Goal: Information Seeking & Learning: Learn about a topic

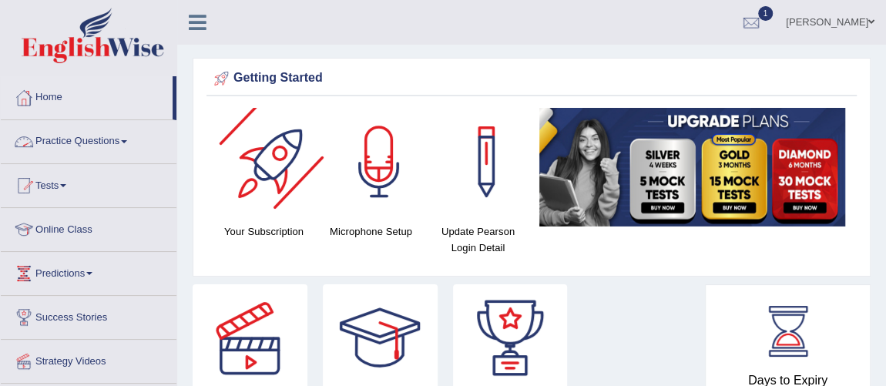
click at [112, 147] on link "Practice Questions" at bounding box center [89, 139] width 176 height 39
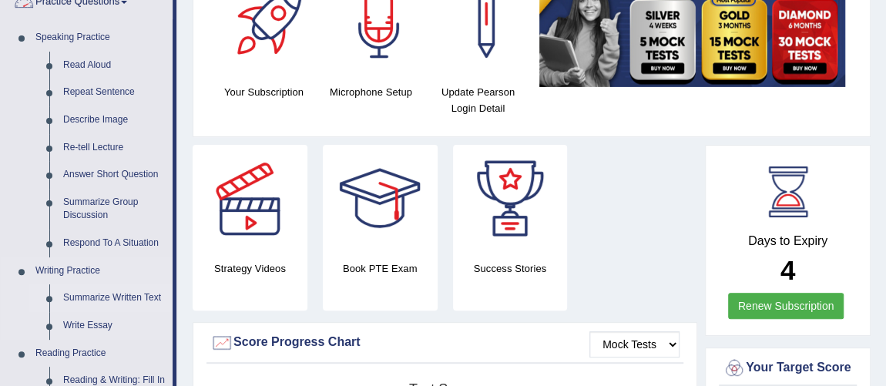
scroll to position [209, 0]
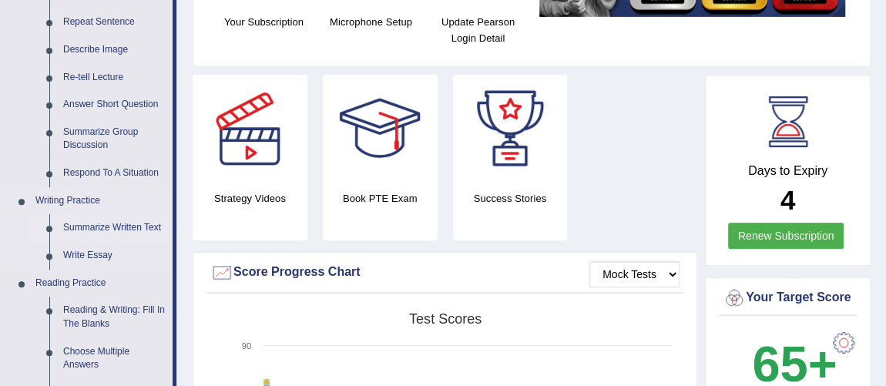
click at [98, 224] on link "Summarize Written Text" at bounding box center [114, 228] width 116 height 28
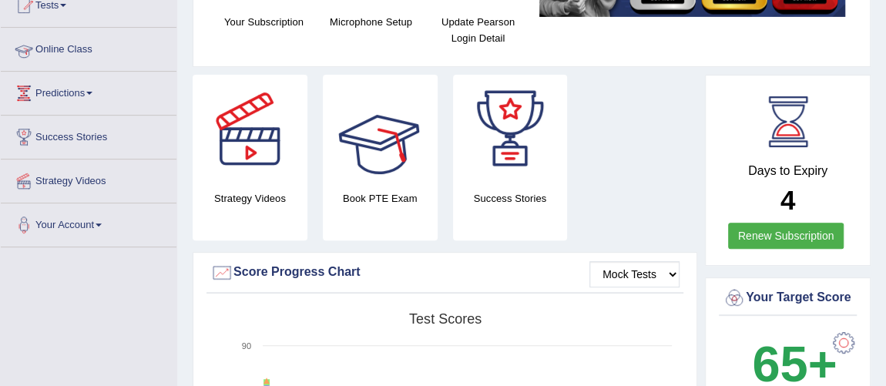
scroll to position [291, 0]
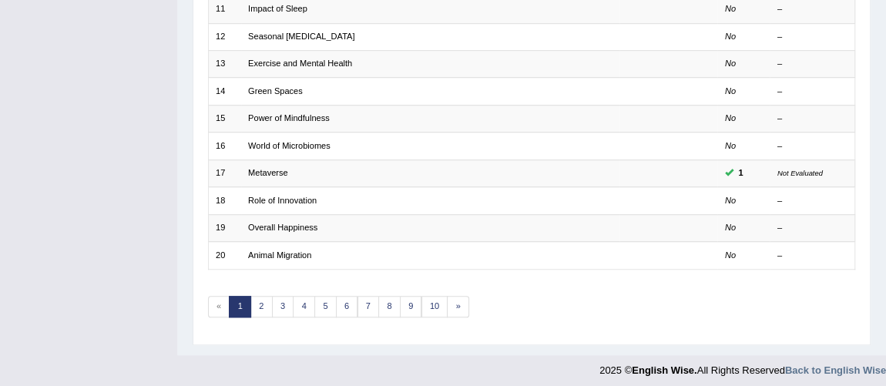
scroll to position [496, 0]
click at [343, 303] on link "6" at bounding box center [347, 307] width 22 height 22
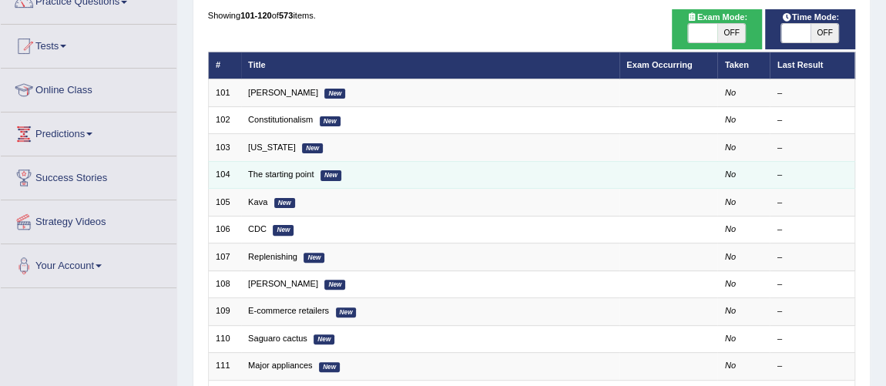
scroll to position [139, 0]
click at [281, 166] on td "The starting point New" at bounding box center [430, 174] width 378 height 27
click at [284, 174] on link "The starting point" at bounding box center [280, 173] width 65 height 9
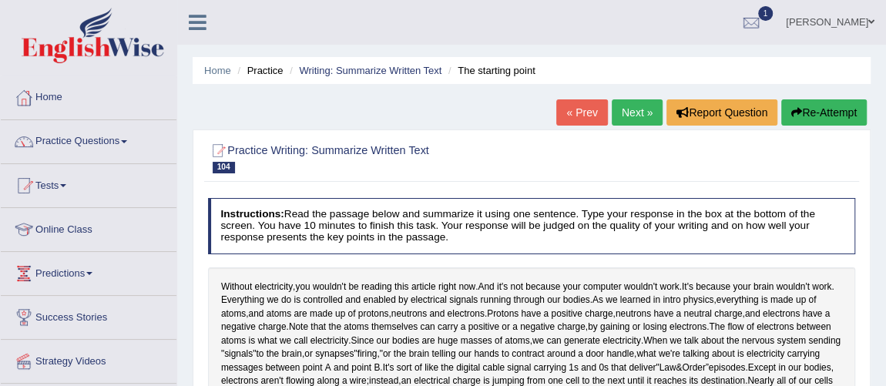
click at [646, 115] on link "Next »" at bounding box center [636, 112] width 51 height 26
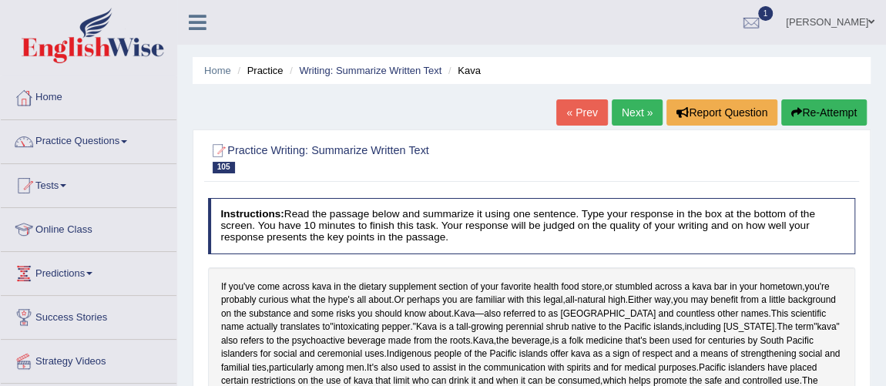
click at [415, 77] on li "Writing: Summarize Written Text" at bounding box center [364, 70] width 156 height 15
click at [415, 73] on link "Writing: Summarize Written Text" at bounding box center [370, 71] width 142 height 12
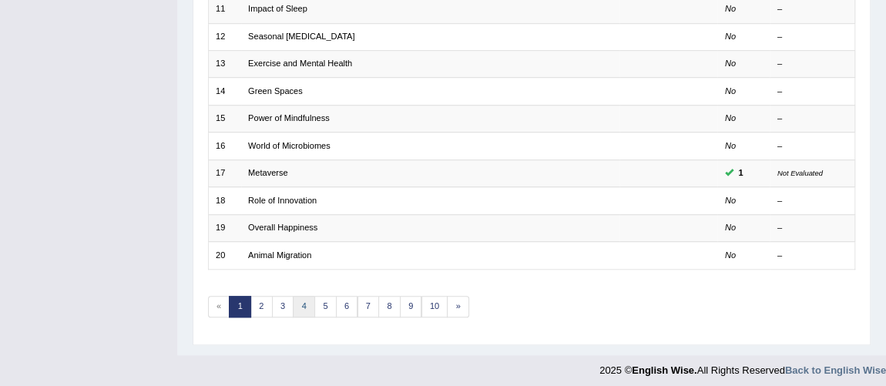
click at [305, 300] on link "4" at bounding box center [304, 307] width 22 height 22
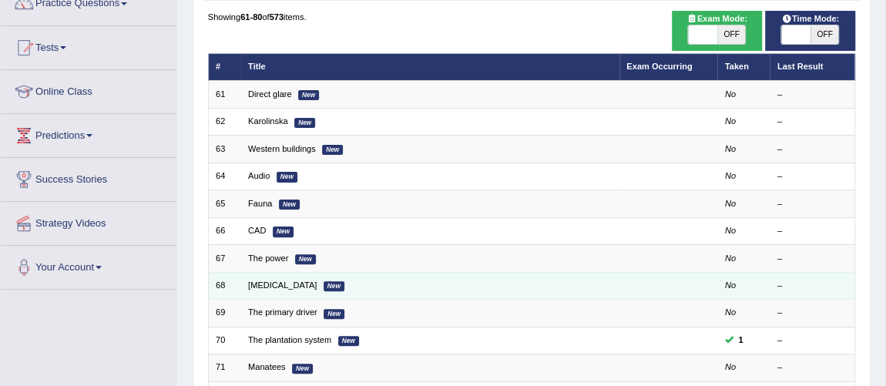
scroll to position [139, 0]
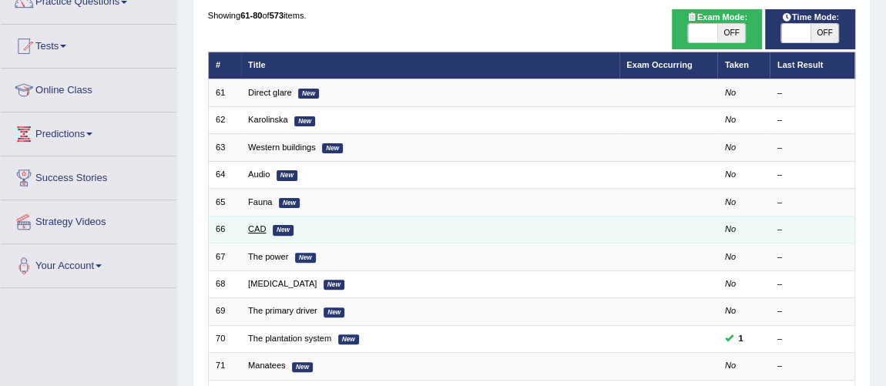
click at [260, 227] on link "CAD" at bounding box center [257, 228] width 18 height 9
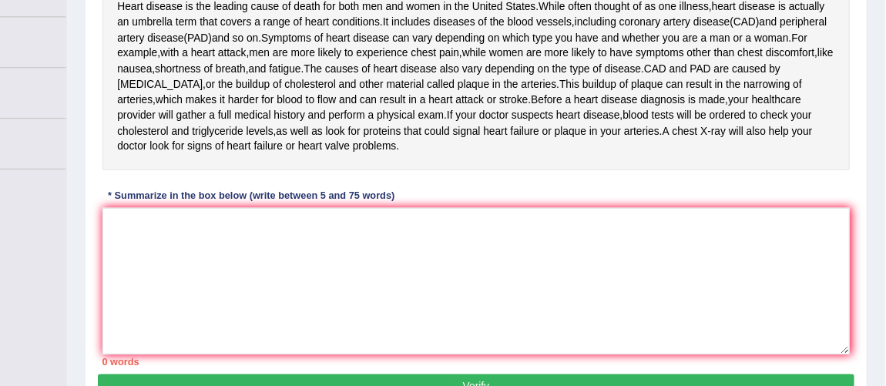
scroll to position [290, 0]
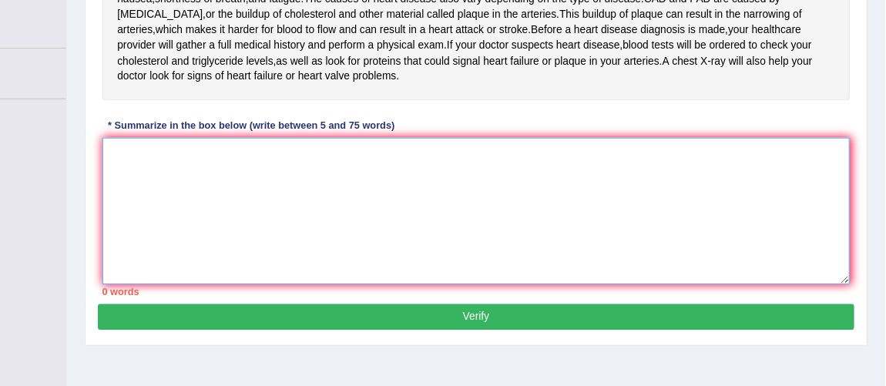
paste textarea "Heat disease is the leading cause of death for both men and women in [GEOGRAPHI…"
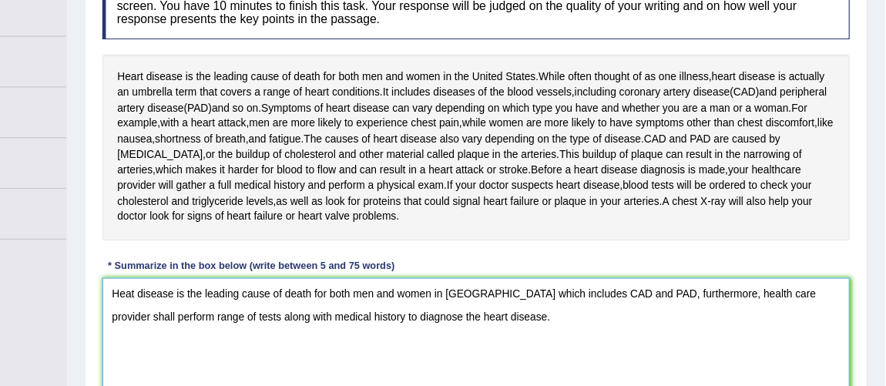
scroll to position [229, 0]
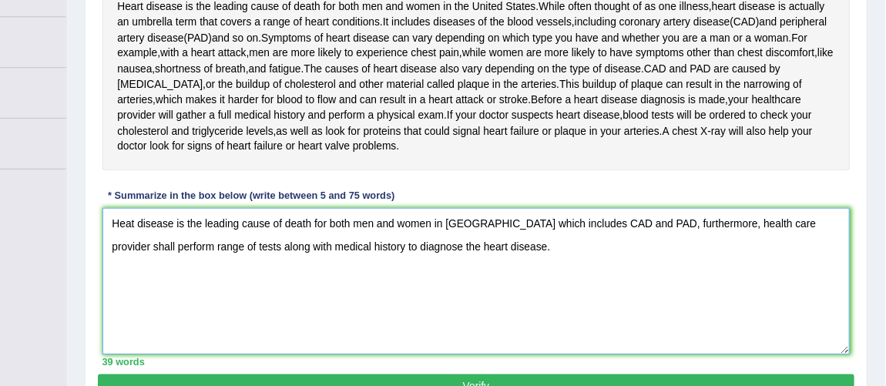
drag, startPoint x: 753, startPoint y: 283, endPoint x: 848, endPoint y: 286, distance: 94.8
click at [848, 286] on textarea "Heat disease is the leading cause of death for both men and women in United Sta…" at bounding box center [532, 294] width 648 height 127
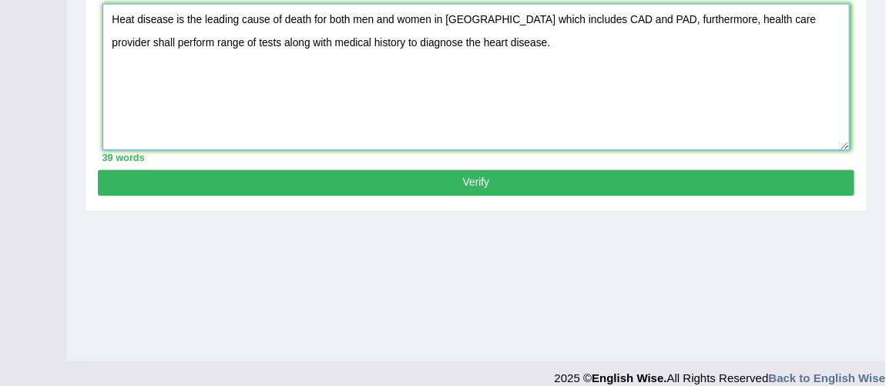
scroll to position [412, 0]
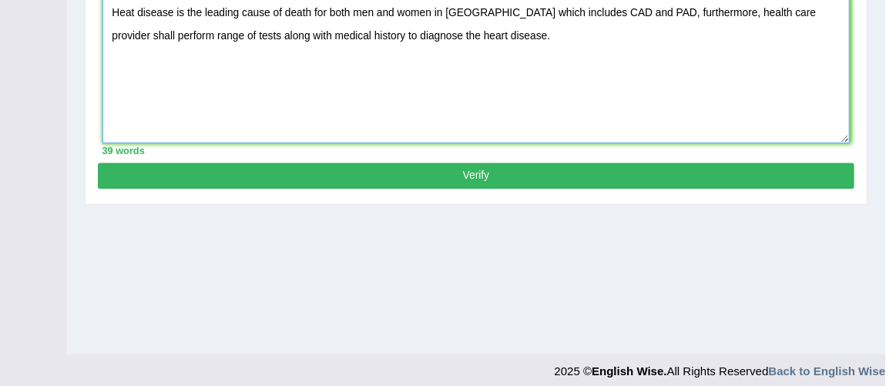
click at [559, 122] on textarea "Heat disease is the leading cause of death for both men and women in United Sta…" at bounding box center [532, 112] width 648 height 127
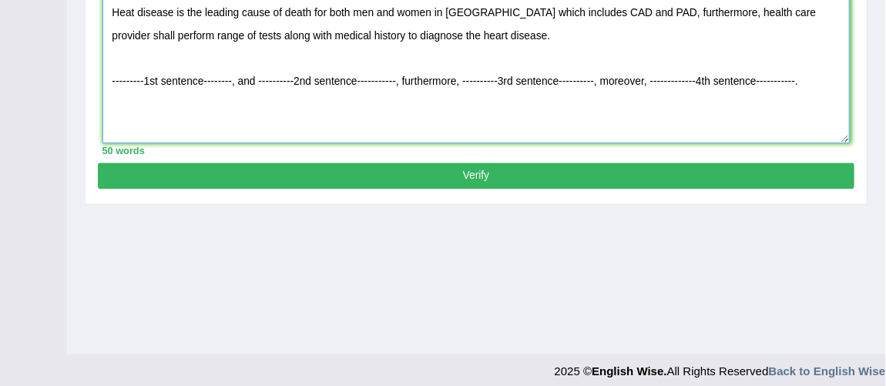
drag, startPoint x: 508, startPoint y: 111, endPoint x: 200, endPoint y: 84, distance: 309.2
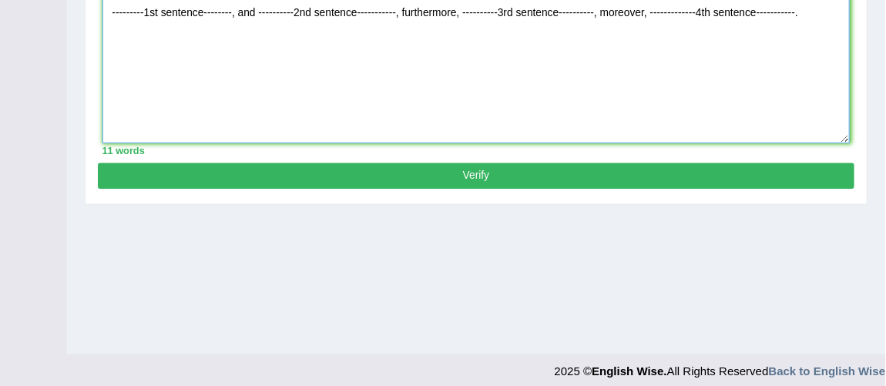
type textarea "---------1st sentence--------, and ----------2nd sentence-----------, furthermo…"
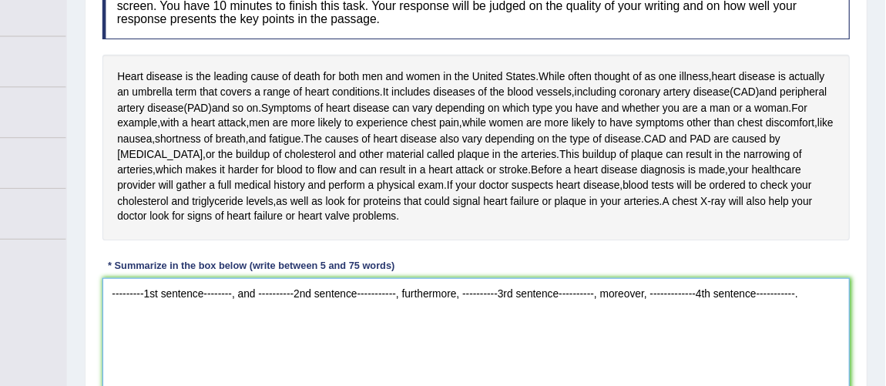
scroll to position [229, 0]
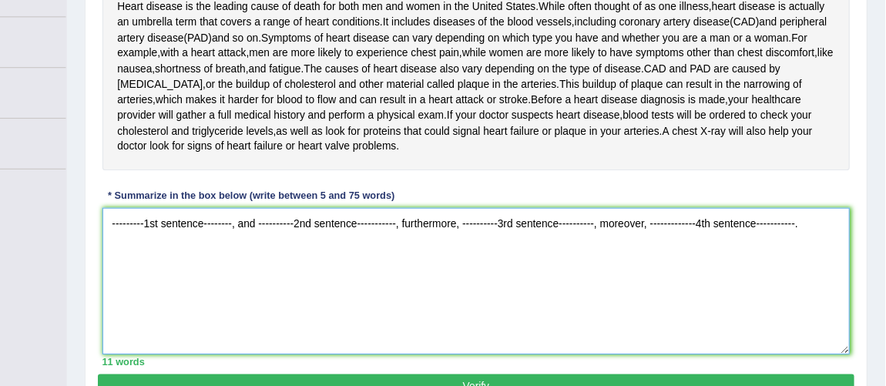
drag, startPoint x: 822, startPoint y: 321, endPoint x: 301, endPoint y: 273, distance: 522.8
click at [226, 298] on textarea "---------1st sentence--------, and ----------2nd sentence-----------, furthermo…" at bounding box center [532, 294] width 648 height 127
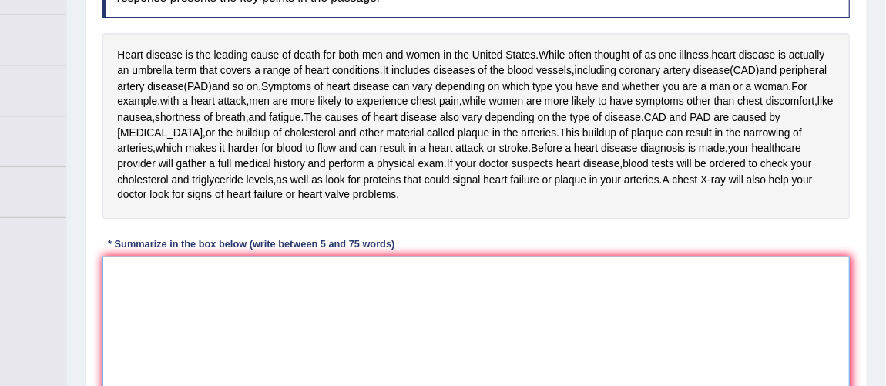
scroll to position [220, 0]
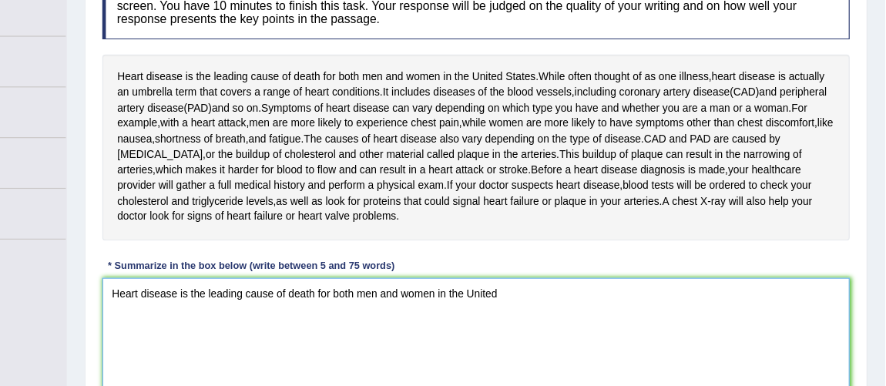
type textarea "S"
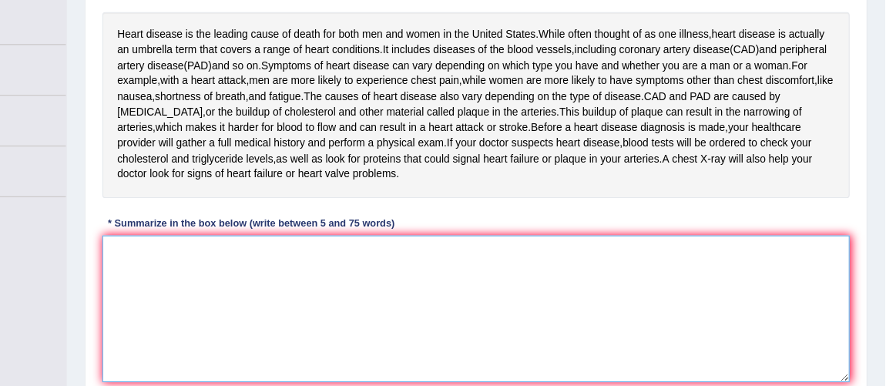
scroll to position [229, 0]
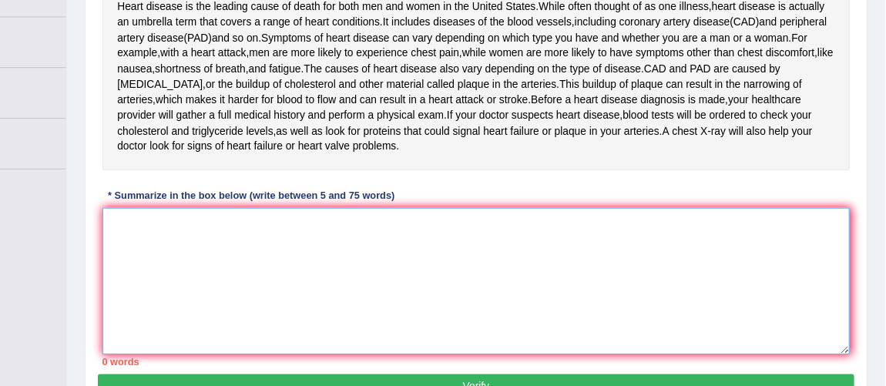
click at [337, 280] on textarea at bounding box center [532, 294] width 648 height 127
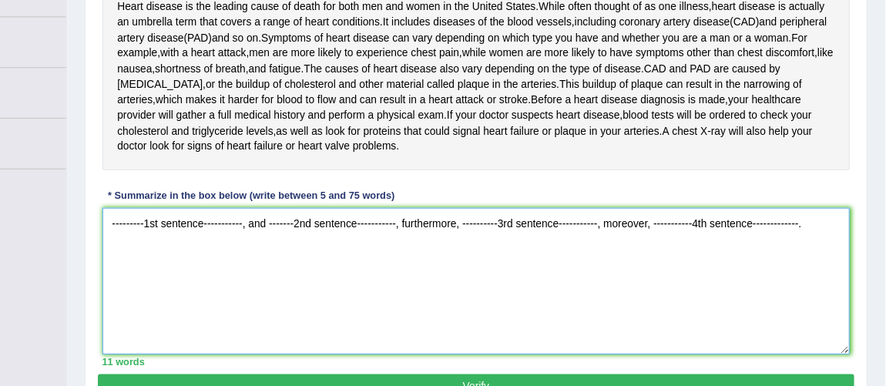
type textarea "---------1st sentence-----------, and -------2nd sentence-----------, furthermo…"
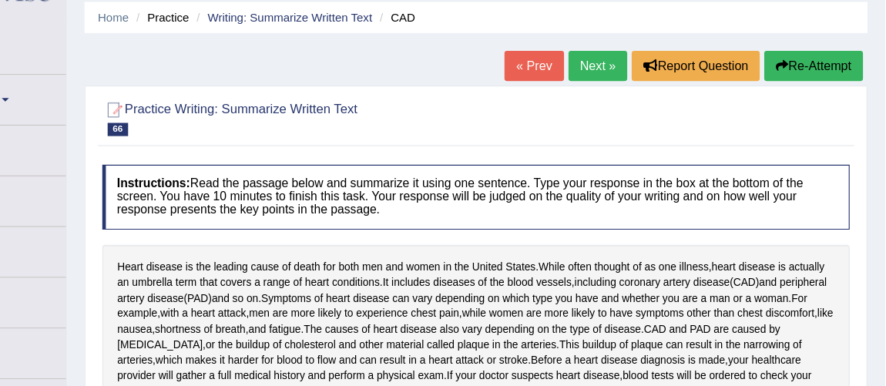
scroll to position [0, 0]
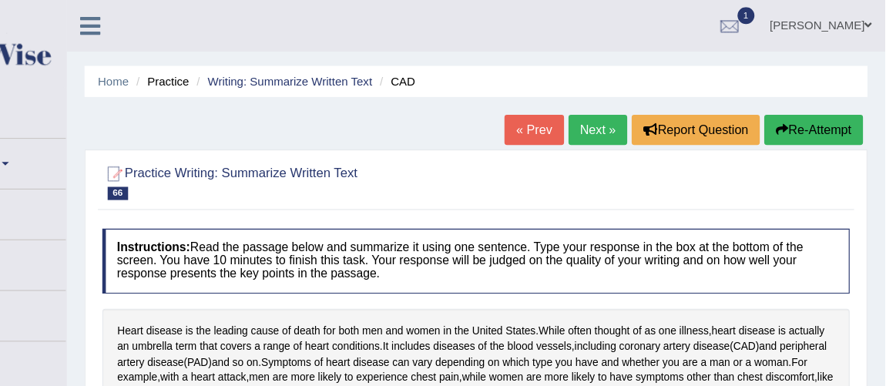
click at [227, 75] on li "Home" at bounding box center [217, 70] width 27 height 15
click at [226, 74] on link "Home" at bounding box center [217, 71] width 27 height 12
